Goal: Book appointment/travel/reservation

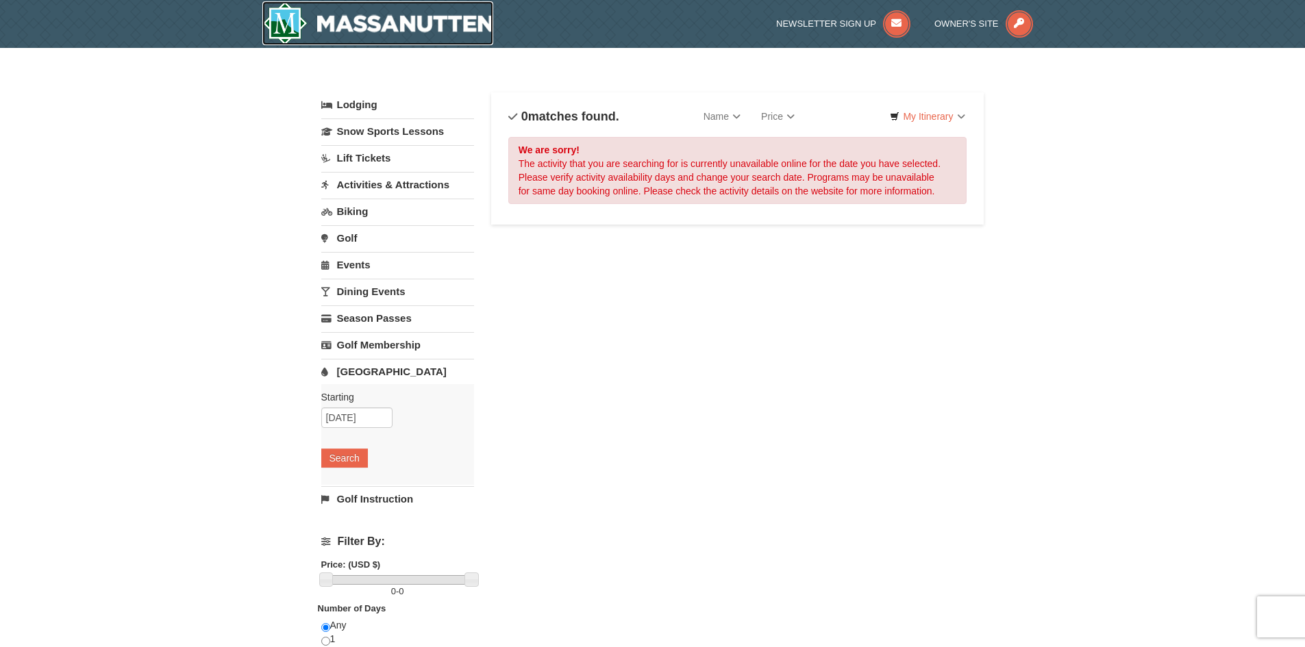
click at [422, 29] on img at bounding box center [377, 23] width 231 height 44
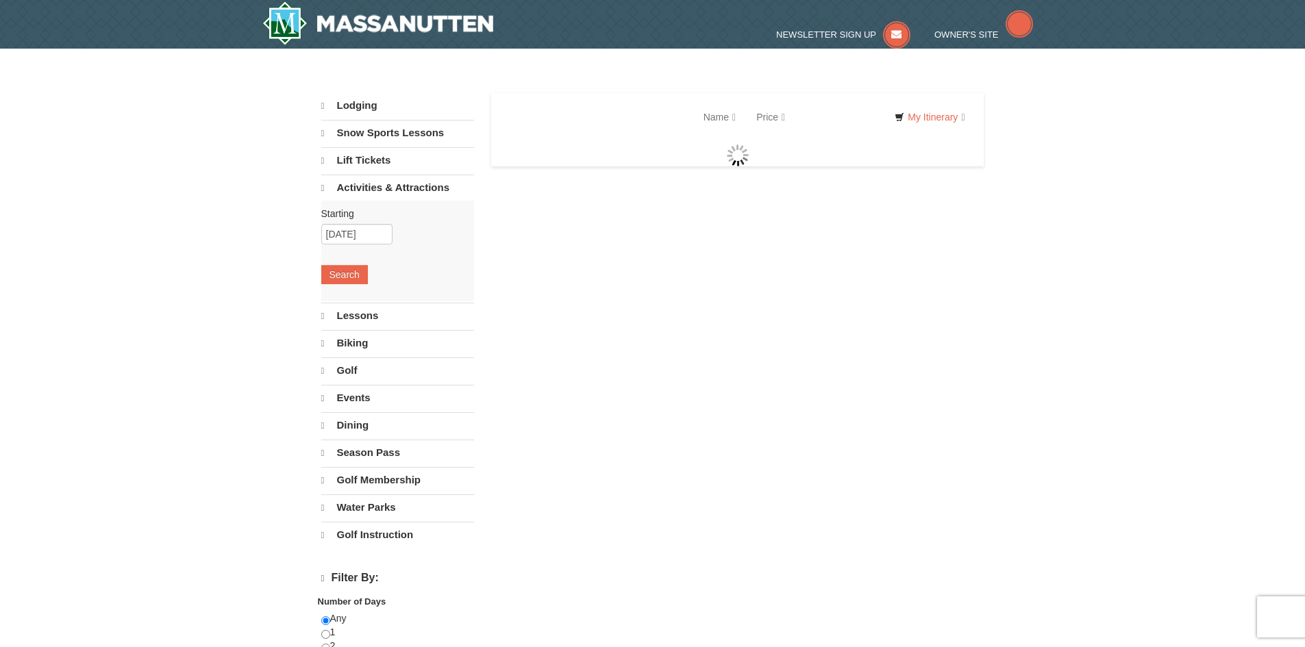
select select "10"
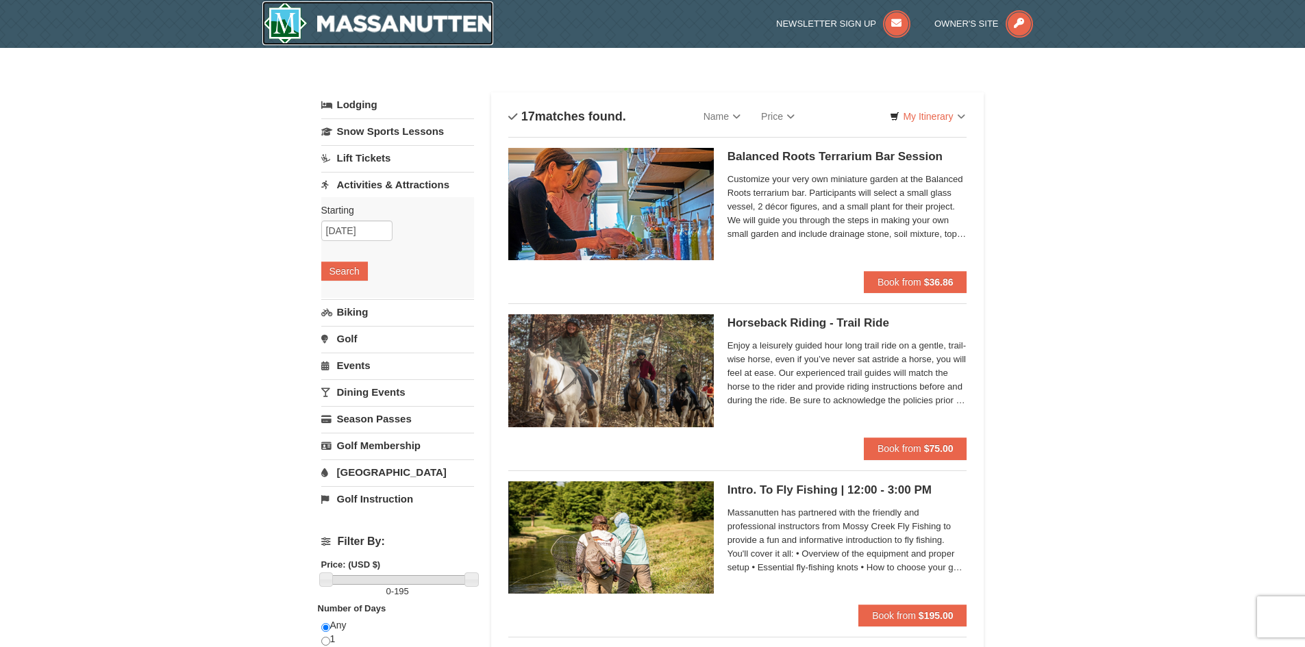
click at [423, 23] on img at bounding box center [377, 23] width 231 height 44
